Goal: Navigation & Orientation: Find specific page/section

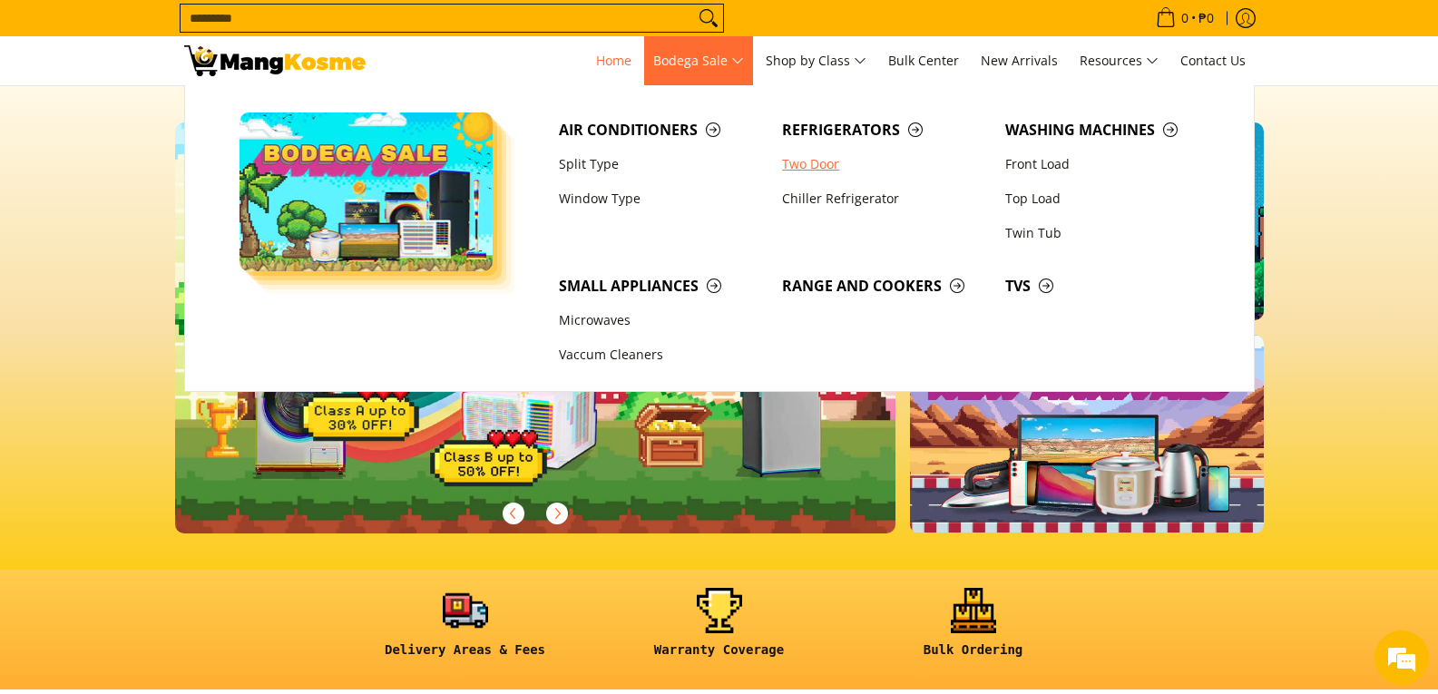
click at [801, 163] on link "Two Door" at bounding box center [884, 164] width 223 height 34
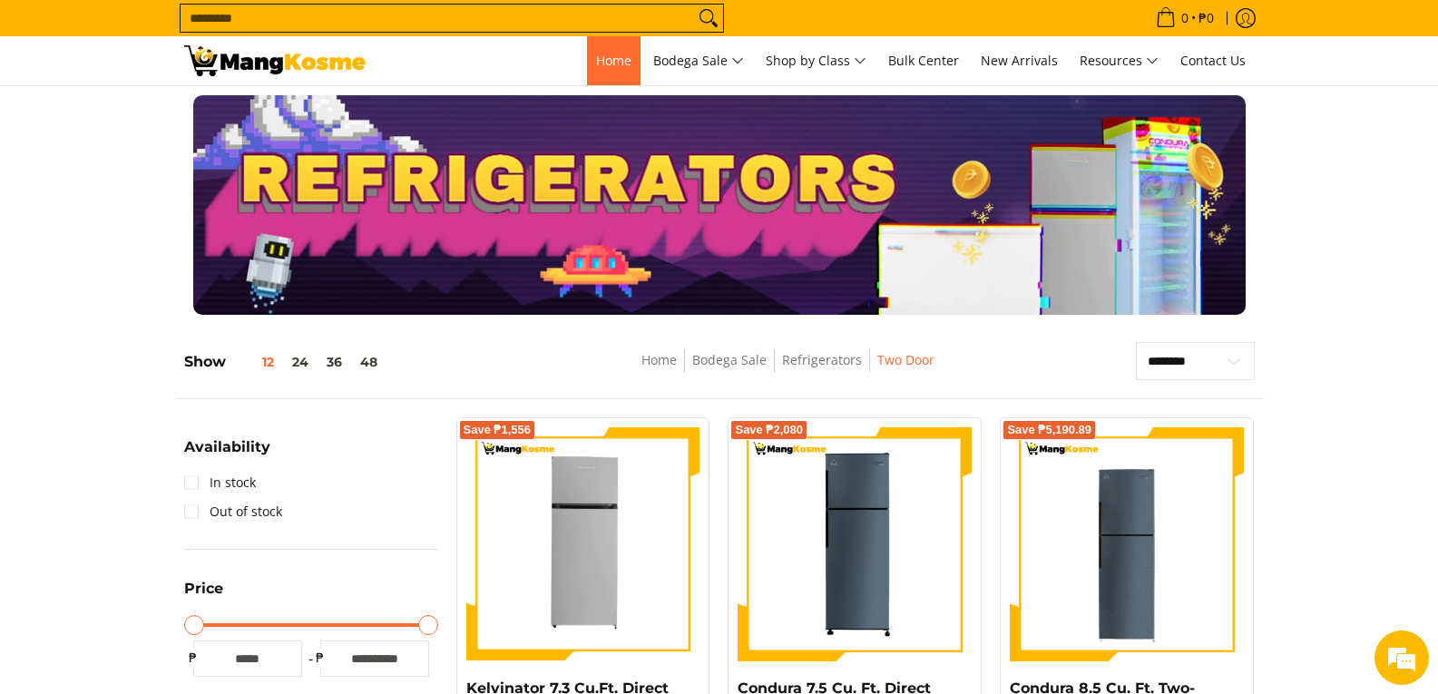
click at [604, 55] on span "Home" at bounding box center [613, 60] width 35 height 17
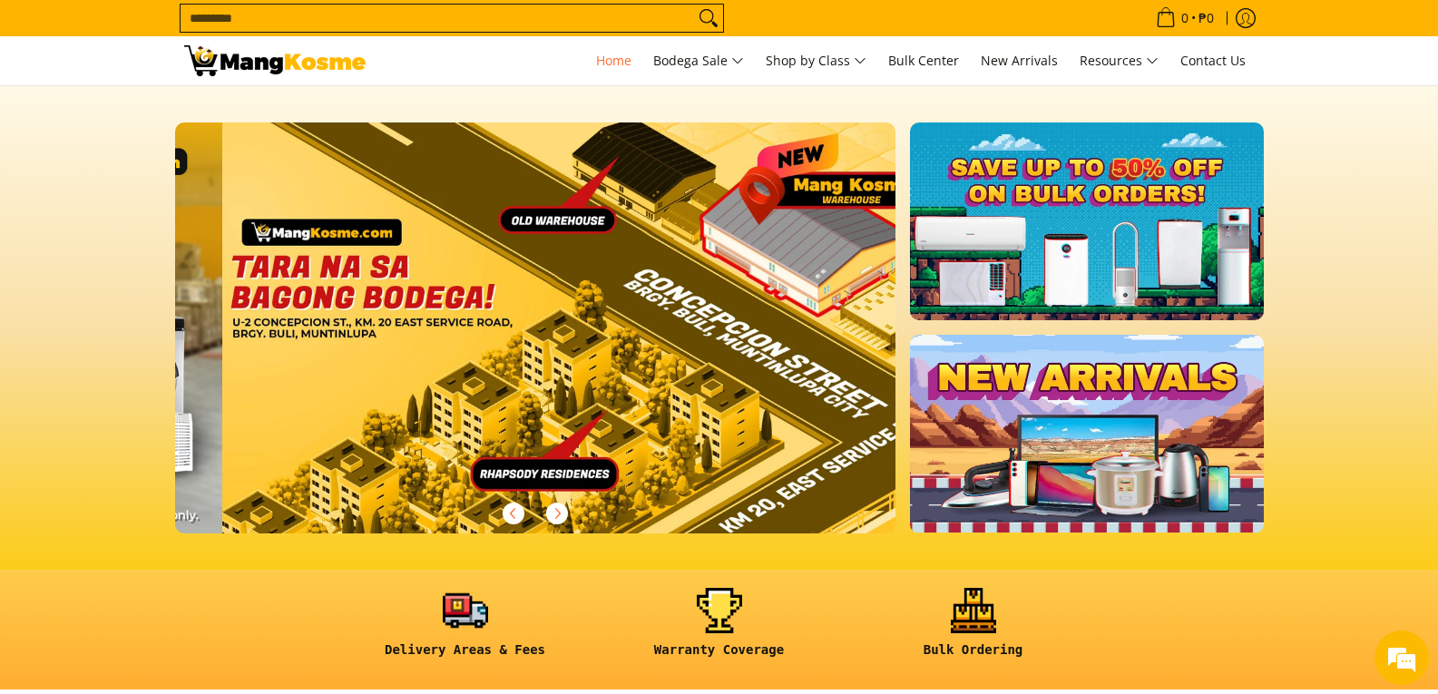
scroll to position [0, 2164]
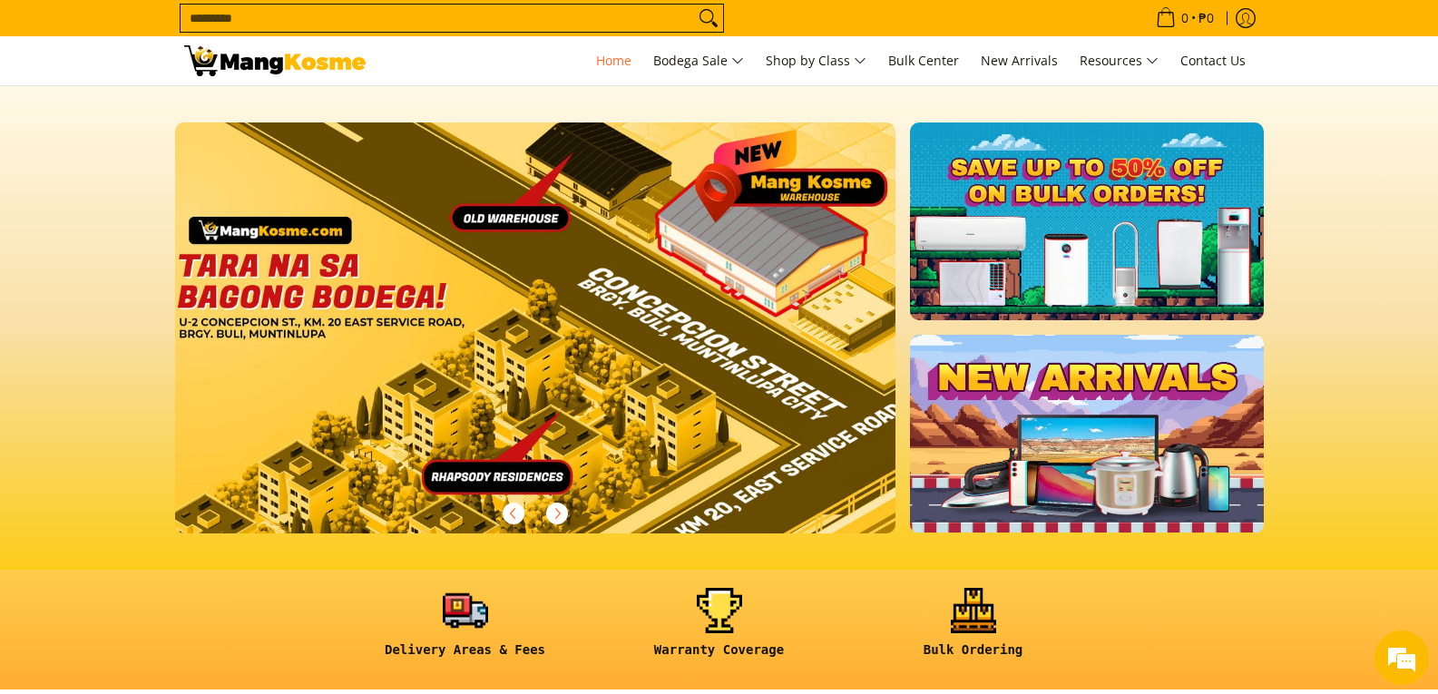
click at [506, 309] on link at bounding box center [565, 343] width 780 height 440
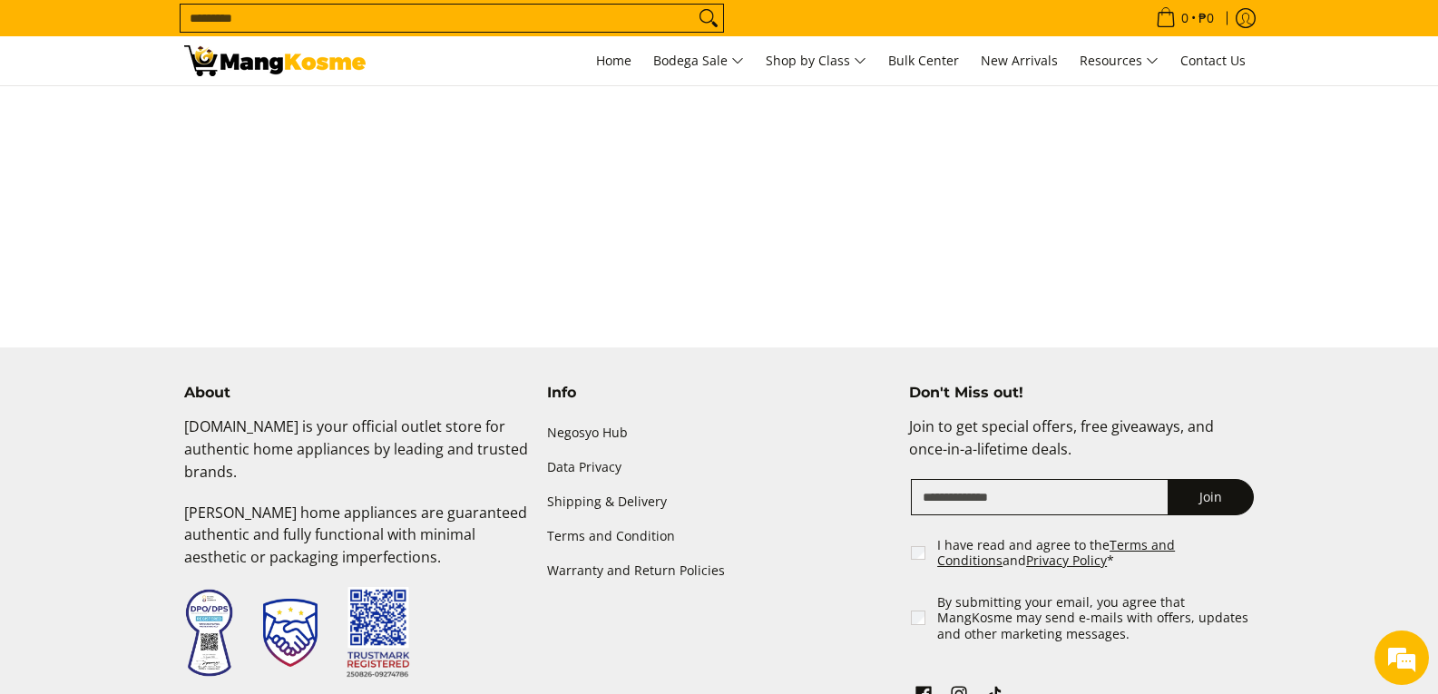
scroll to position [1548, 0]
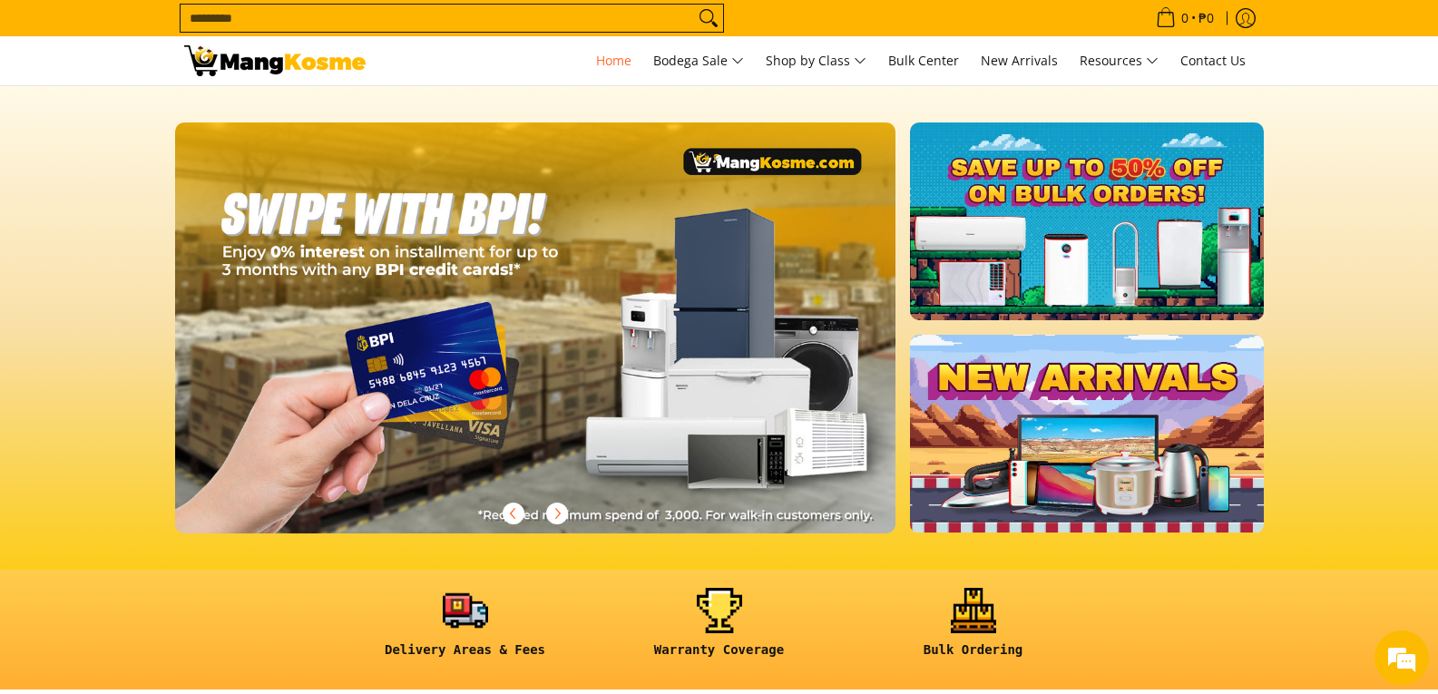
scroll to position [0, 2052]
